Goal: Task Accomplishment & Management: Complete application form

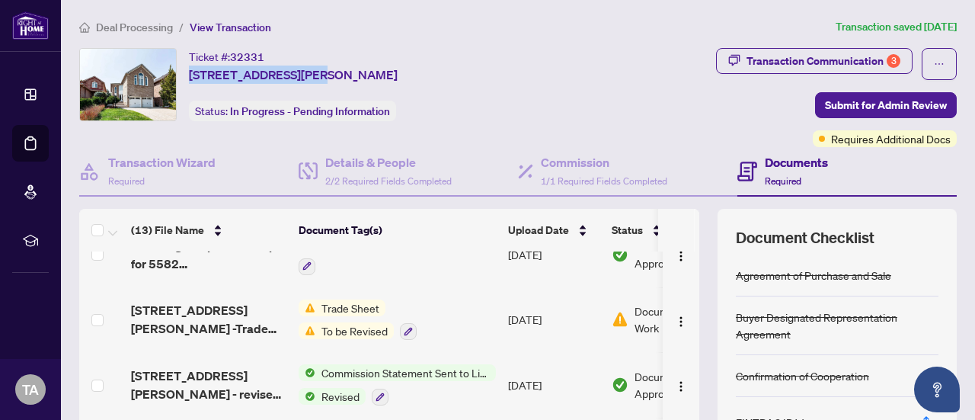
scroll to position [98, 0]
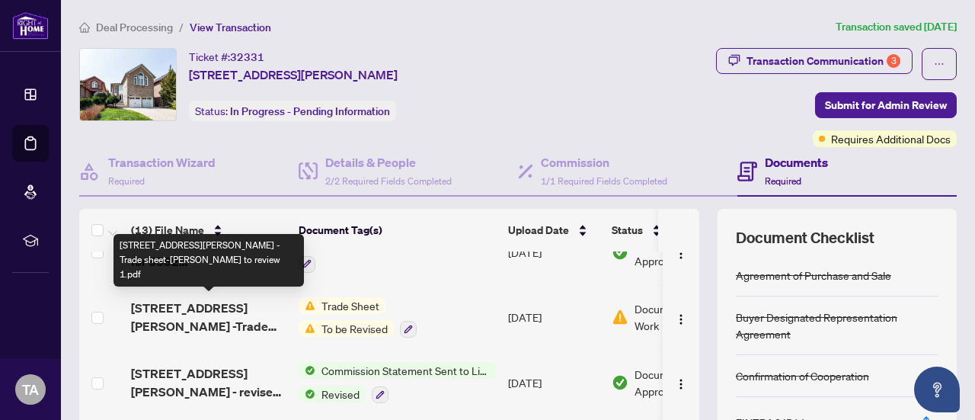
click at [254, 301] on span "[STREET_ADDRESS][PERSON_NAME] -Trade sheet-[PERSON_NAME] to review 1.pdf" at bounding box center [208, 317] width 155 height 37
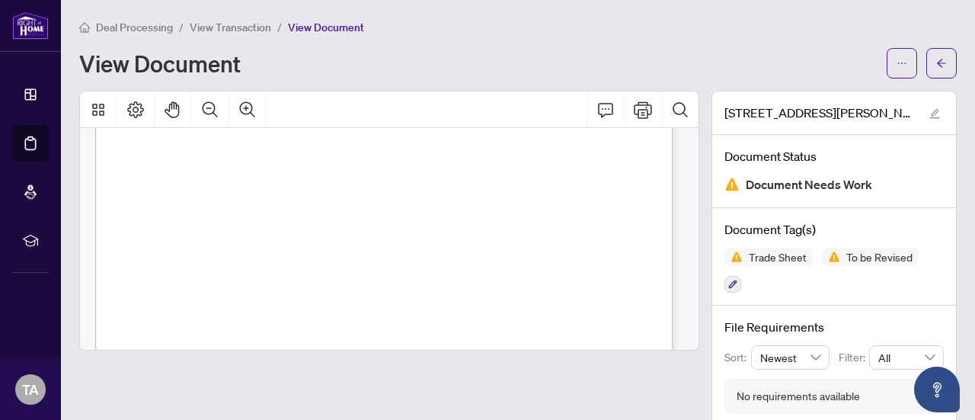
scroll to position [374, 0]
click at [946, 68] on icon "arrow-left" at bounding box center [942, 63] width 11 height 11
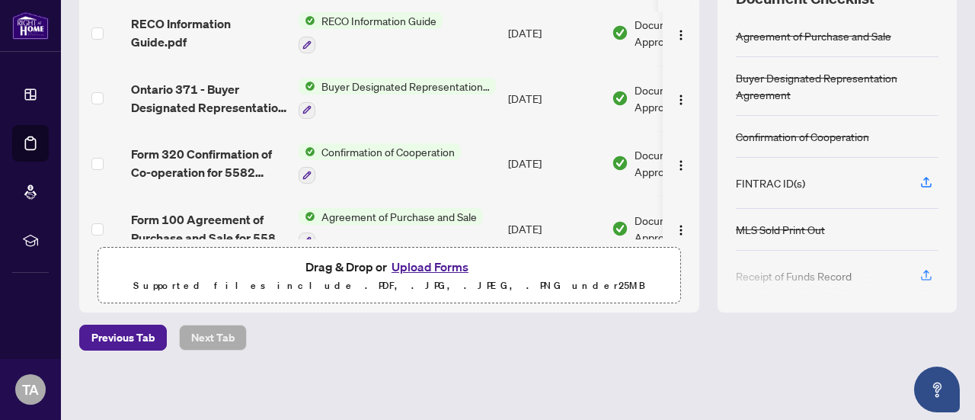
scroll to position [613, 0]
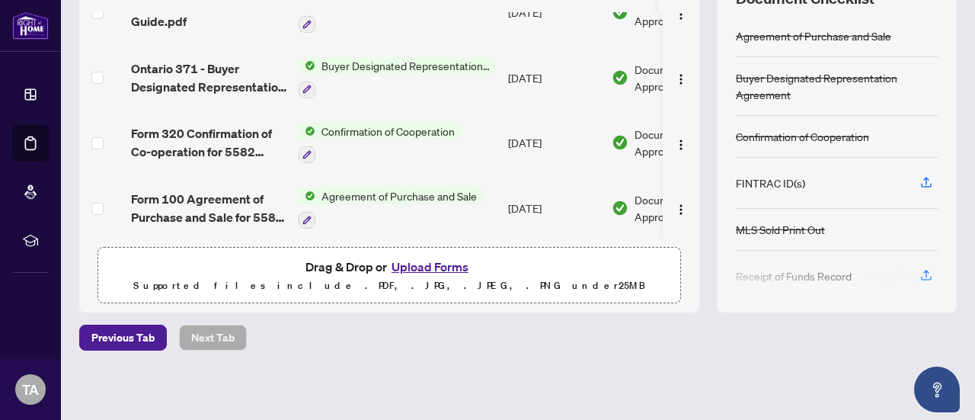
click at [442, 261] on button "Upload Forms" at bounding box center [430, 267] width 86 height 20
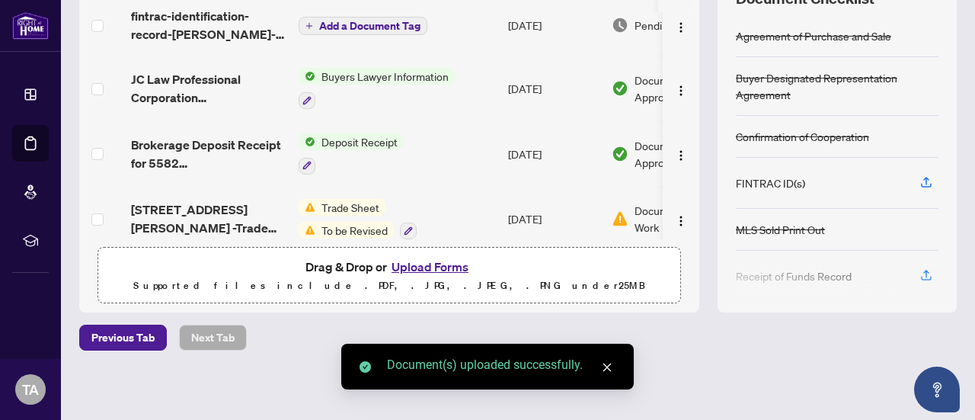
scroll to position [0, 0]
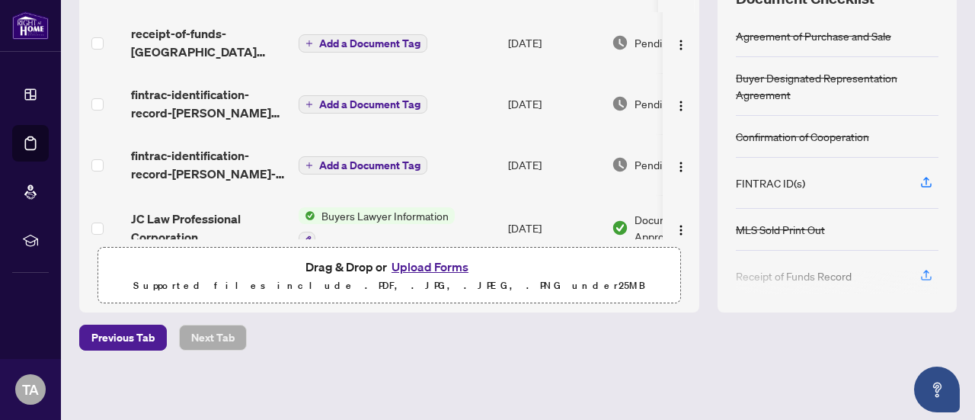
click at [372, 160] on span "Add a Document Tag" at bounding box center [369, 165] width 101 height 11
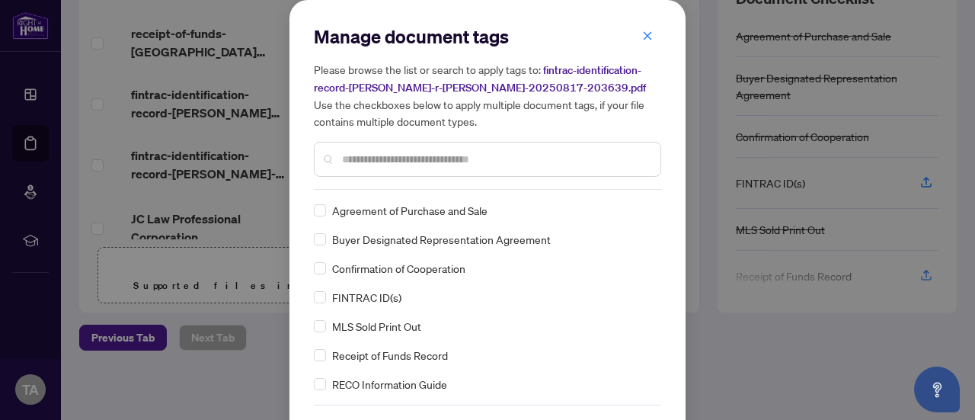
click at [365, 160] on input "text" at bounding box center [495, 159] width 306 height 17
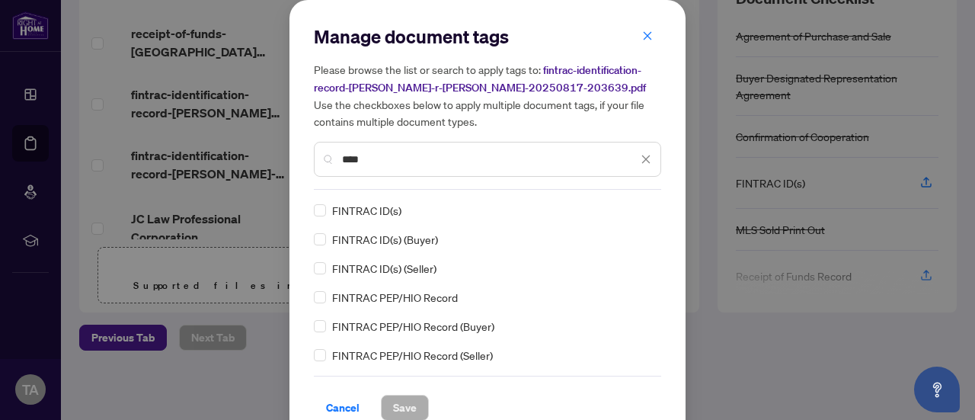
type input "****"
click at [399, 402] on span "Save" at bounding box center [405, 408] width 24 height 24
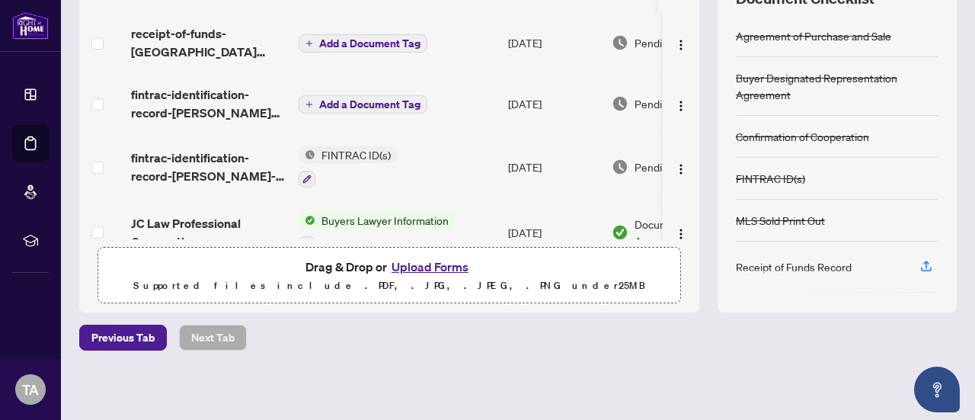
click at [347, 105] on span "Add a Document Tag" at bounding box center [369, 104] width 101 height 11
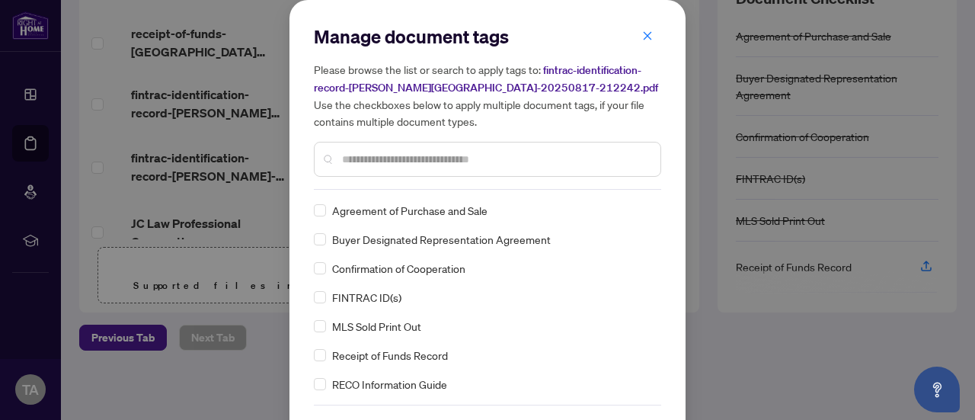
click at [364, 165] on input "text" at bounding box center [495, 159] width 306 height 17
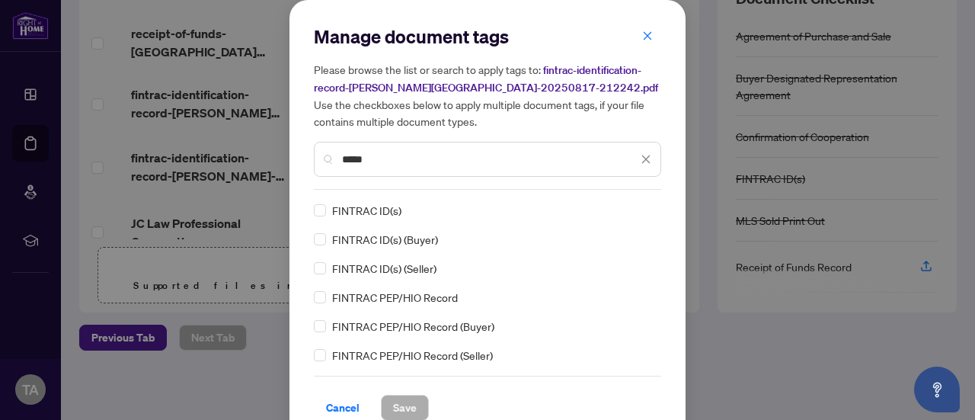
type input "*****"
click at [393, 402] on span "Save" at bounding box center [405, 408] width 24 height 24
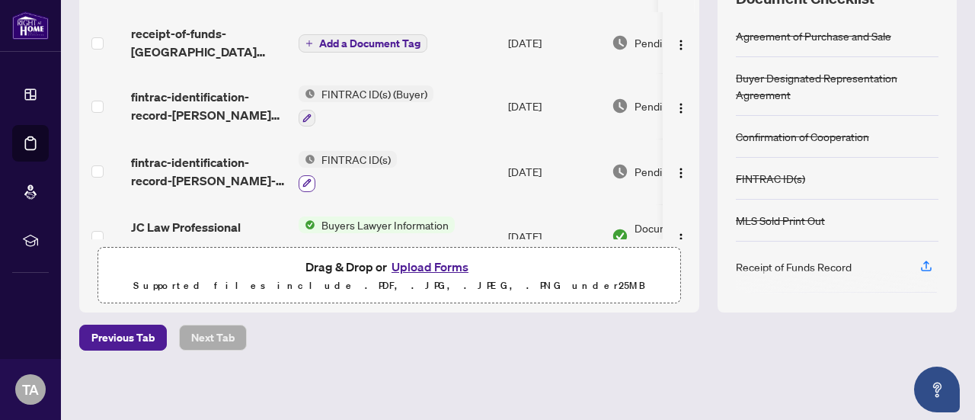
click at [310, 179] on icon "button" at bounding box center [307, 182] width 9 height 9
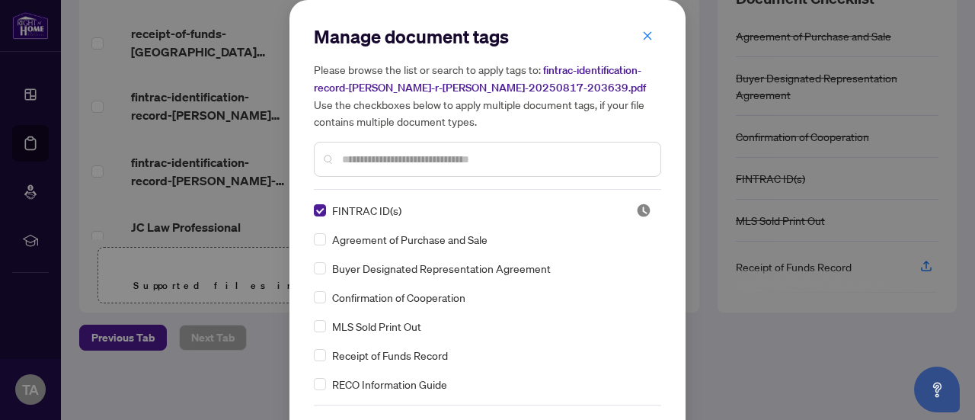
click at [355, 161] on input "text" at bounding box center [495, 159] width 306 height 17
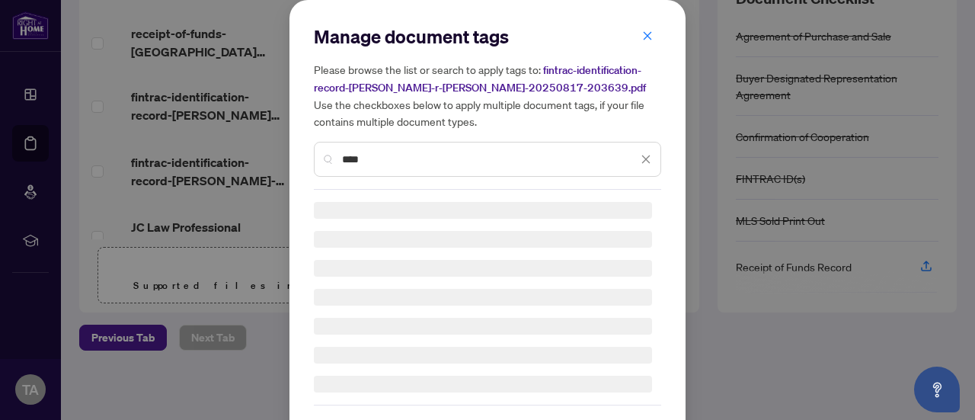
type input "****"
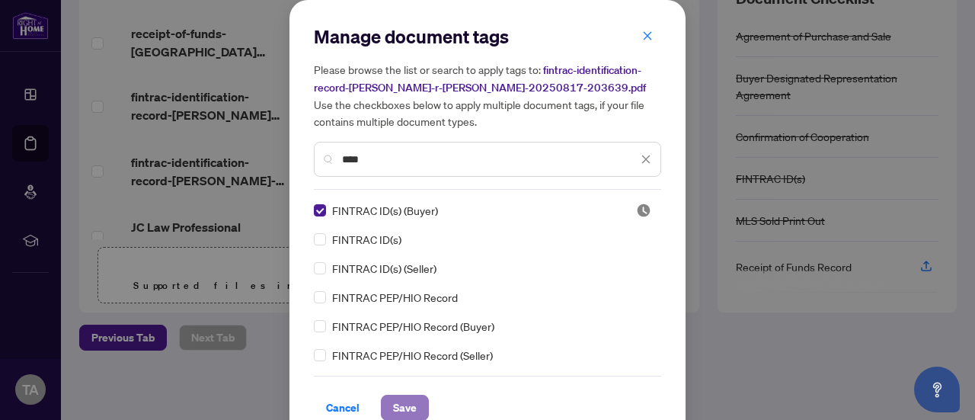
click at [393, 405] on span "Save" at bounding box center [405, 408] width 24 height 24
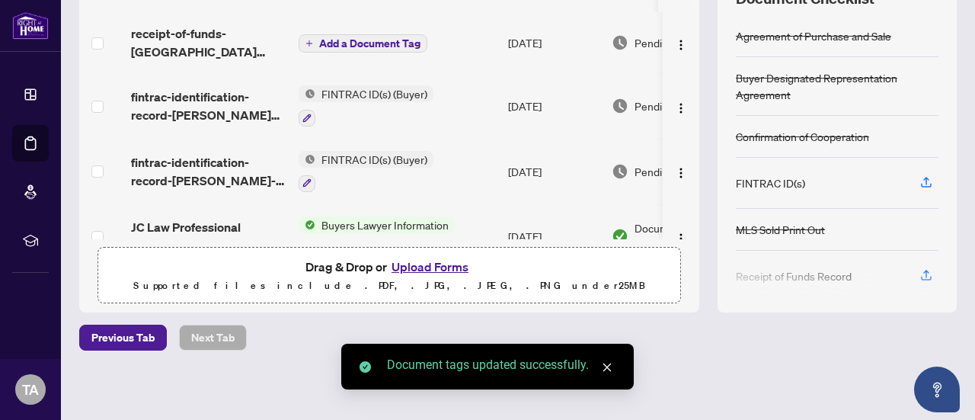
click at [366, 43] on span "Add a Document Tag" at bounding box center [369, 43] width 101 height 11
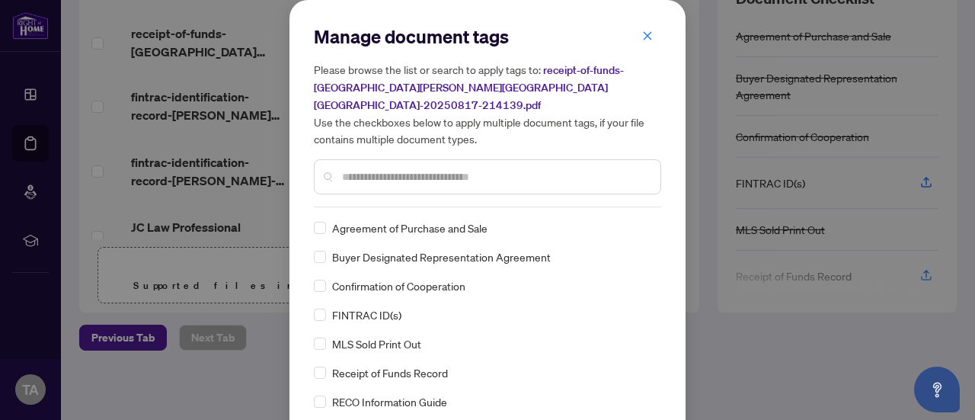
click at [402, 168] on input "text" at bounding box center [495, 176] width 306 height 17
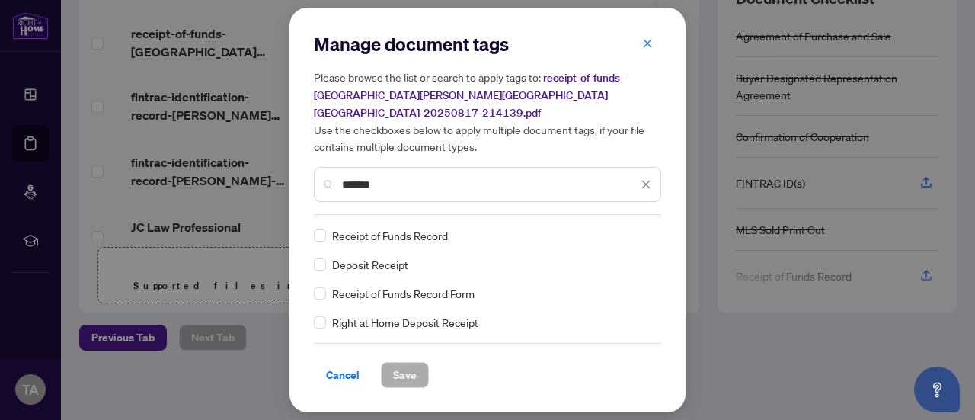
type input "*******"
click at [393, 367] on span "Save" at bounding box center [405, 375] width 24 height 24
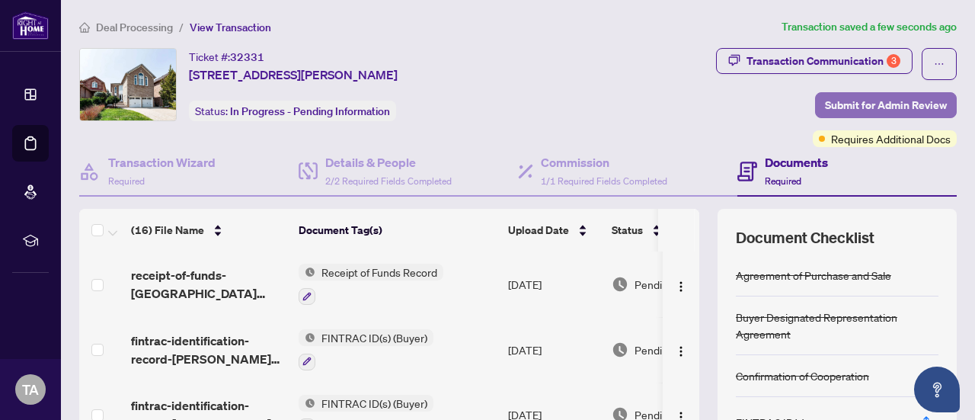
click at [882, 96] on span "Submit for Admin Review" at bounding box center [886, 105] width 122 height 24
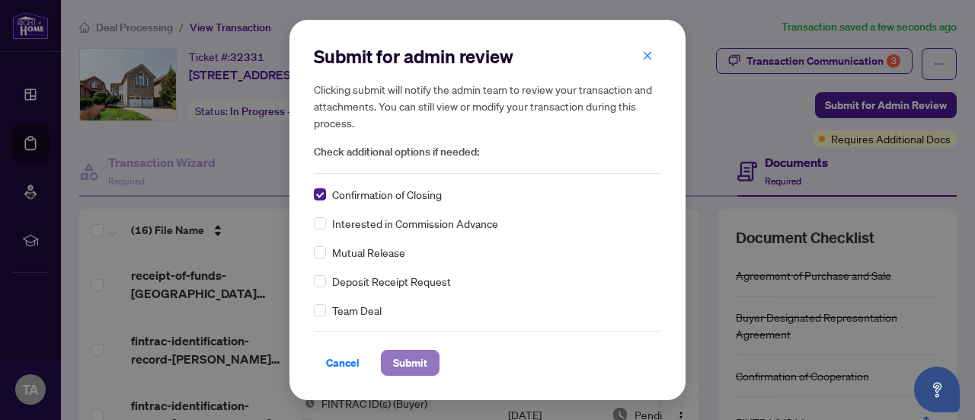
click at [398, 359] on span "Submit" at bounding box center [410, 363] width 34 height 24
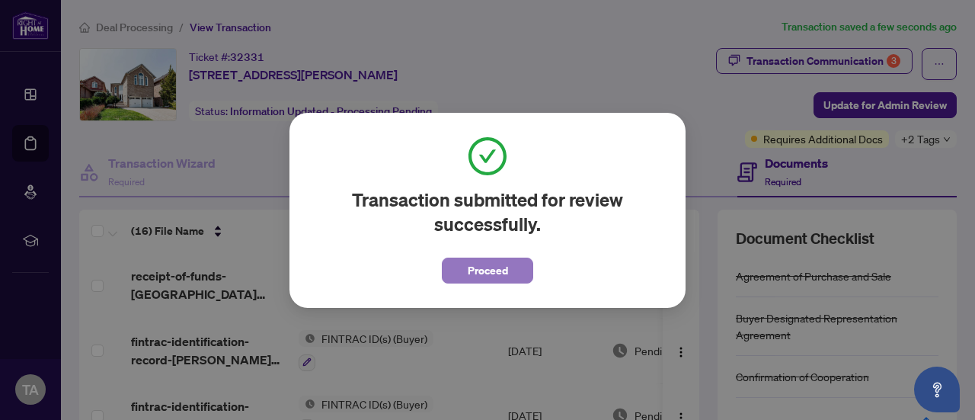
click at [499, 267] on span "Proceed" at bounding box center [488, 270] width 40 height 24
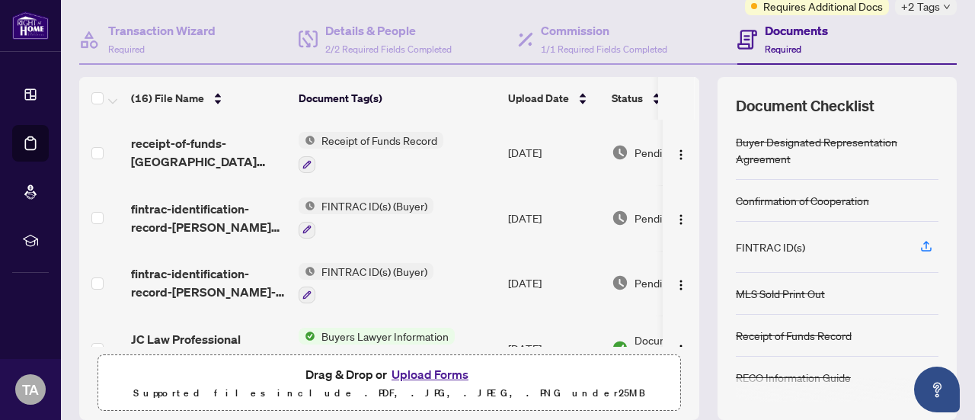
scroll to position [134, 0]
